Goal: Find specific page/section: Find specific page/section

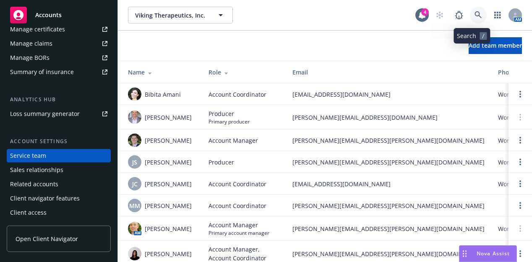
click at [474, 12] on icon at bounding box center [478, 15] width 8 height 8
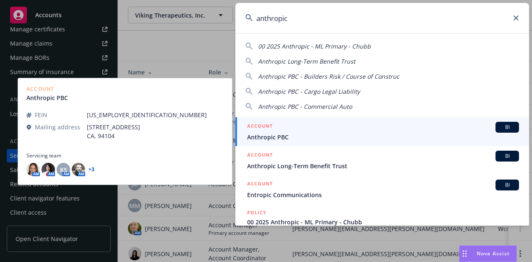
type input "anthropic"
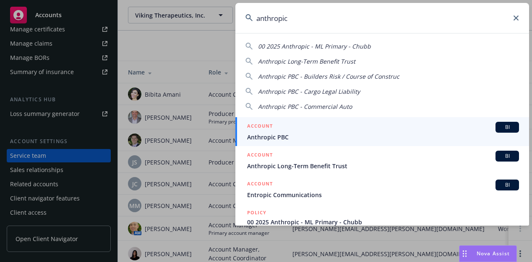
click at [277, 135] on span "Anthropic PBC" at bounding box center [383, 137] width 272 height 9
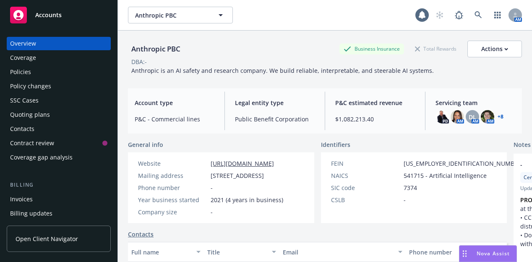
click at [29, 69] on div "Policies" at bounding box center [20, 71] width 21 height 13
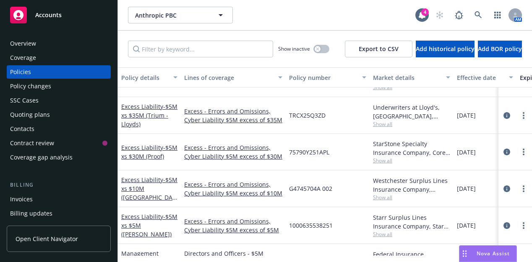
scroll to position [671, 0]
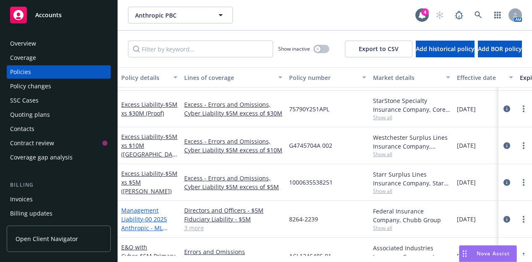
click at [147, 215] on span "- 00 2025 Anthropic - ML Primary - Chubb" at bounding box center [144, 228] width 46 height 26
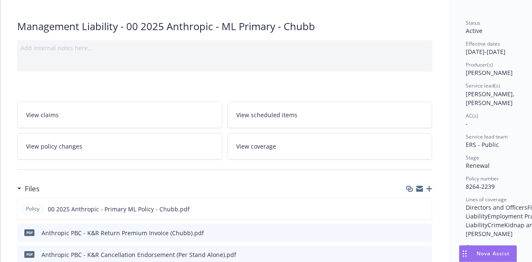
scroll to position [112, 0]
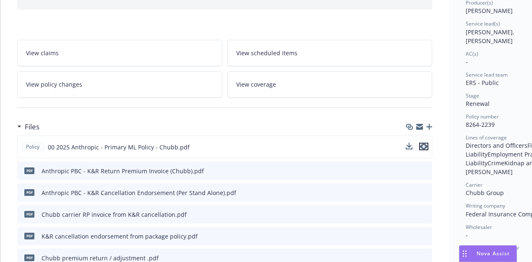
click at [424, 144] on icon "preview file" at bounding box center [424, 147] width 8 height 6
